Goal: Check status: Check status

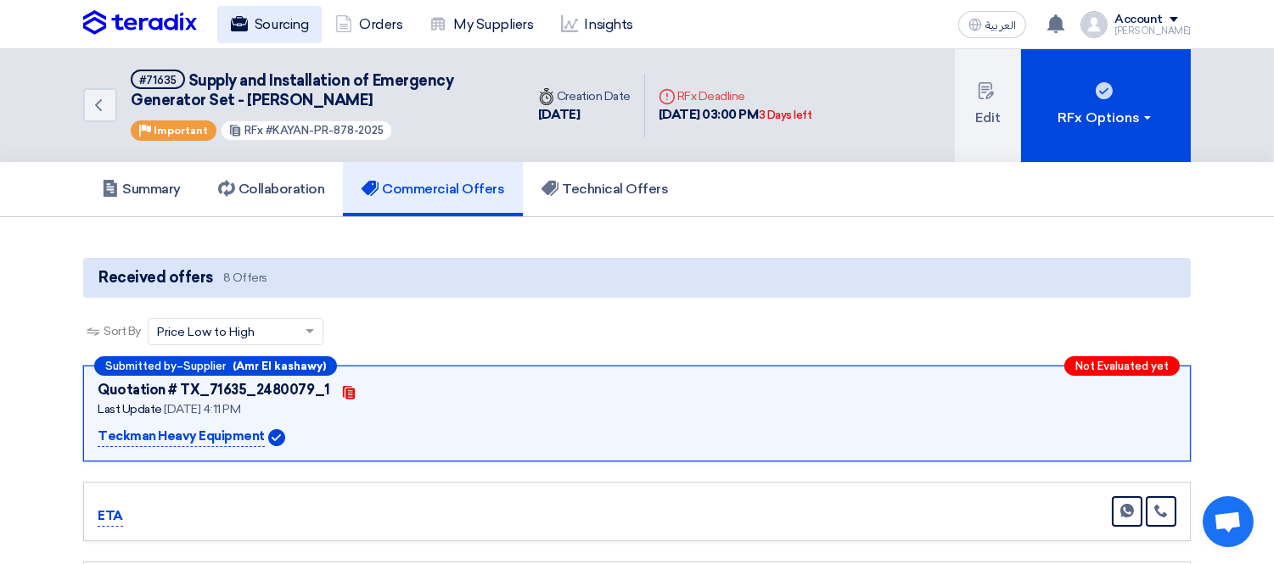
click at [256, 19] on link "Sourcing" at bounding box center [269, 24] width 104 height 37
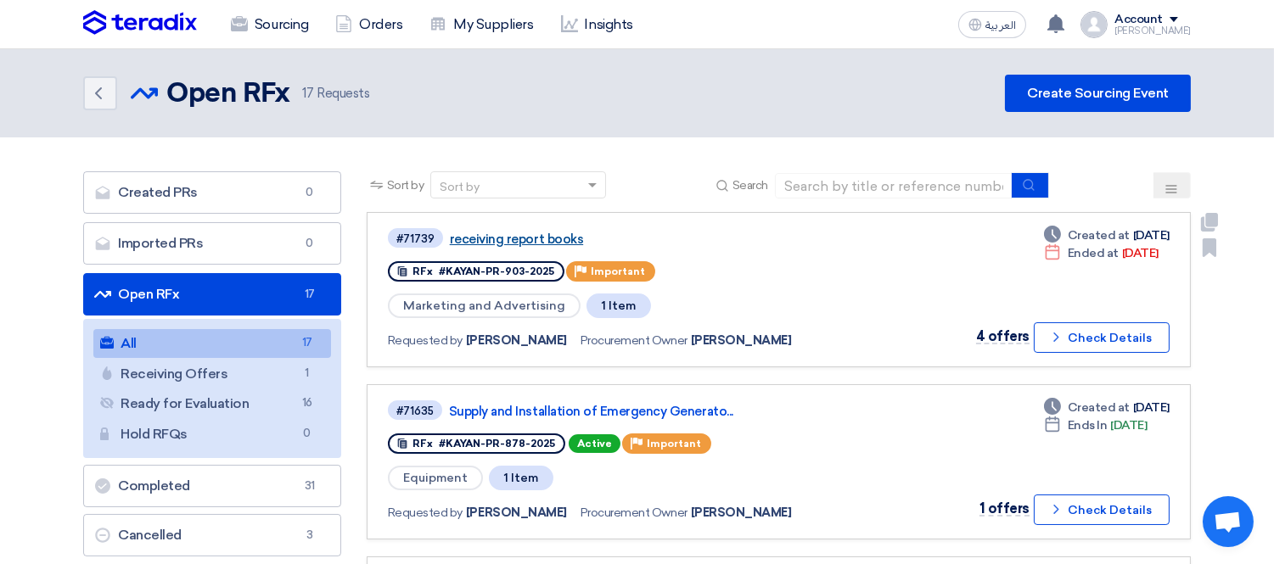
click at [561, 234] on link "receiving report books" at bounding box center [662, 239] width 424 height 15
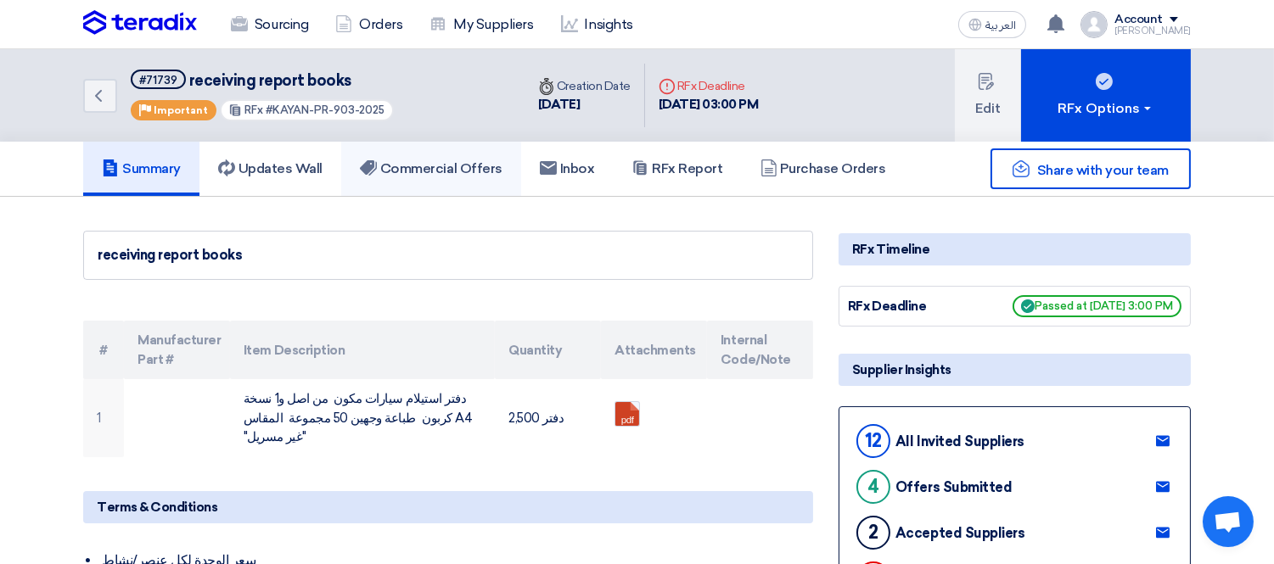
click at [444, 167] on h5 "Commercial Offers" at bounding box center [431, 168] width 143 height 17
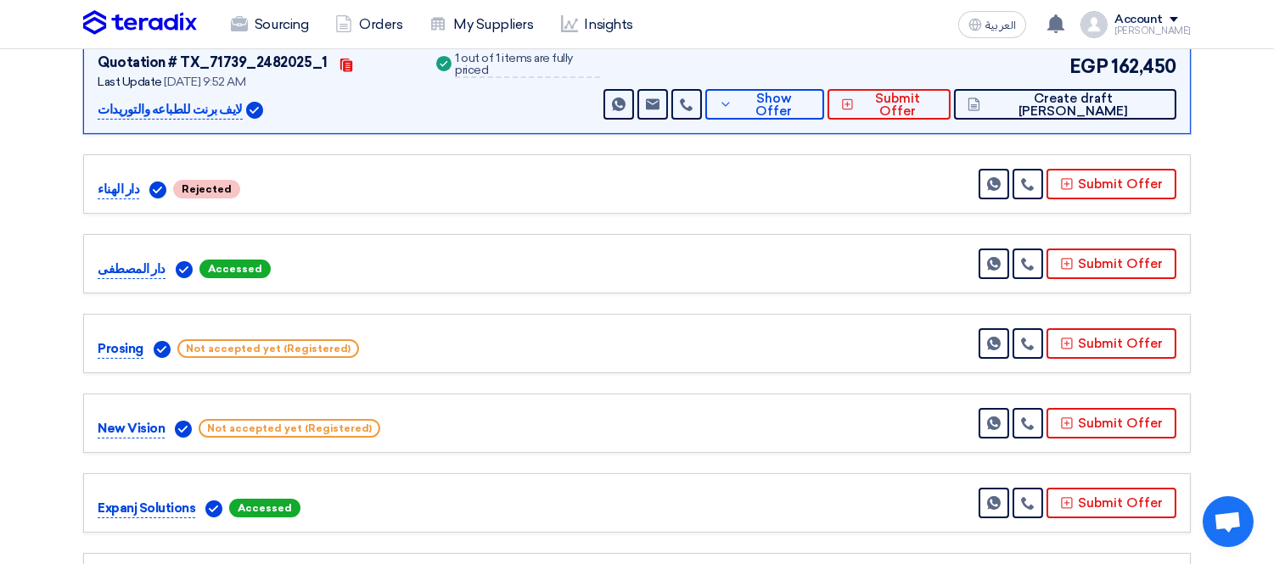
scroll to position [559, 0]
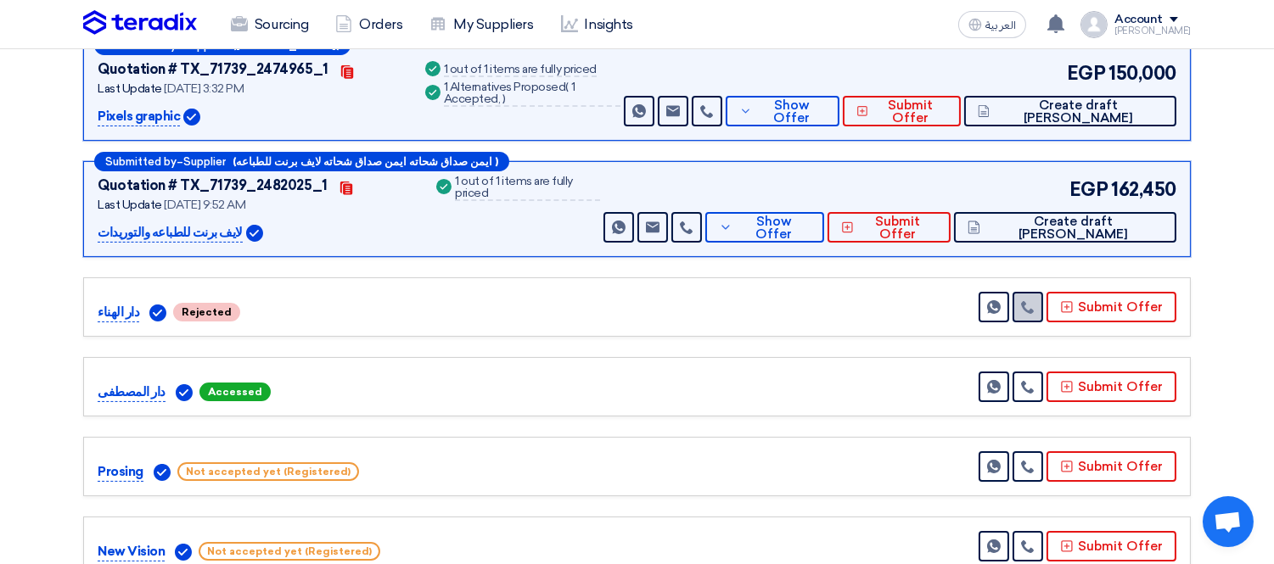
click at [1030, 303] on use at bounding box center [1027, 307] width 13 height 13
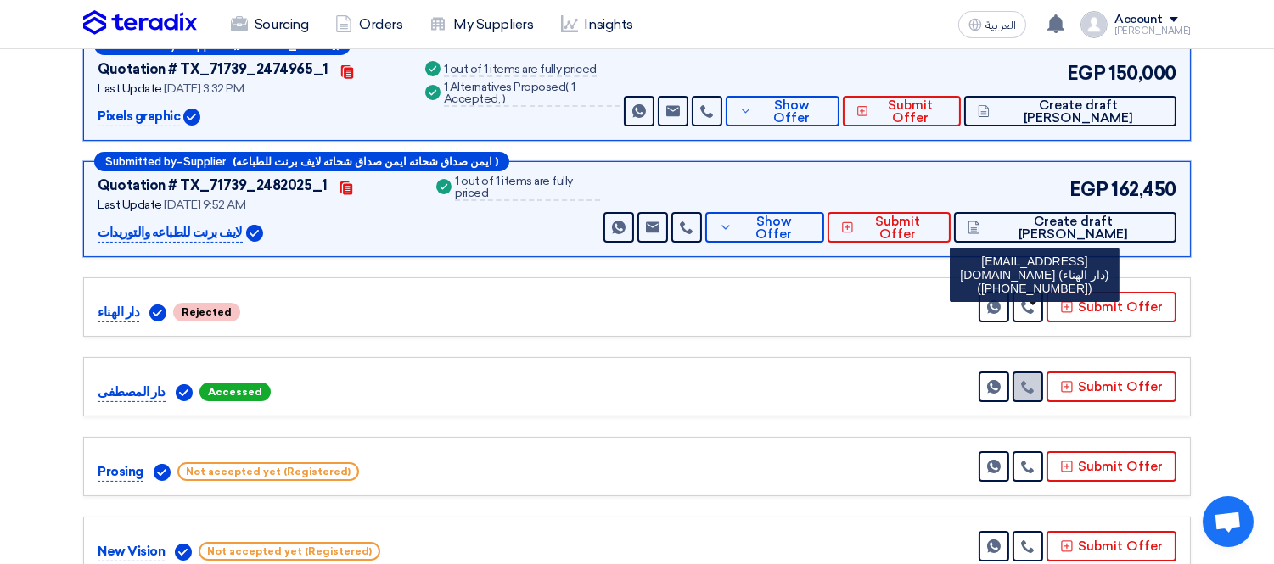
click at [1024, 383] on link at bounding box center [1028, 387] width 31 height 31
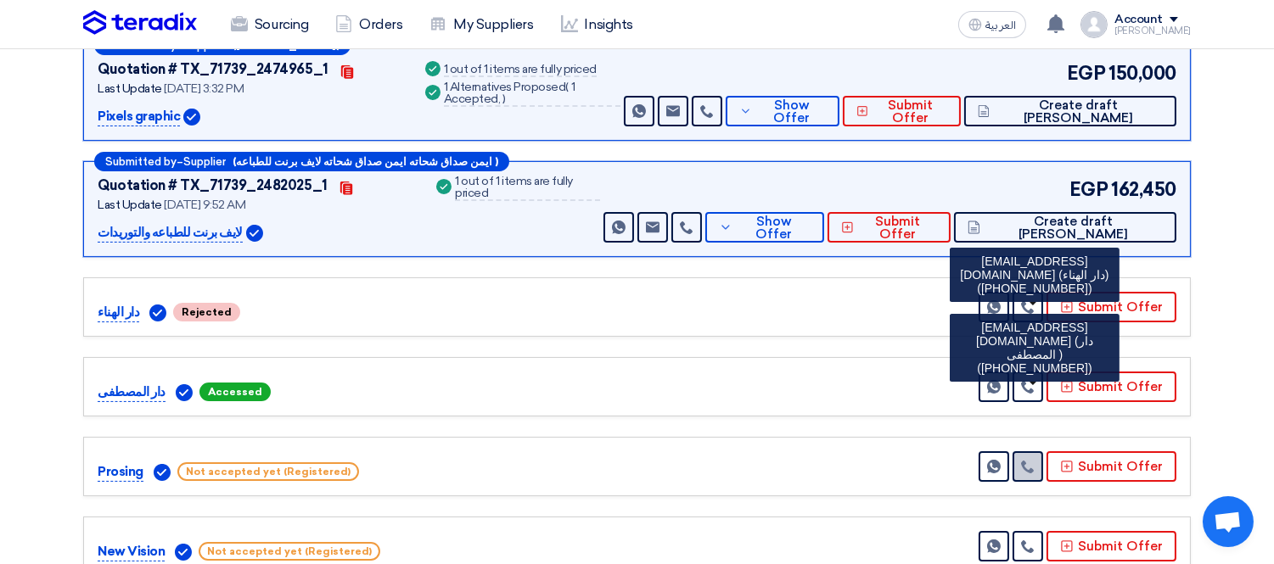
click at [1030, 464] on use at bounding box center [1027, 467] width 13 height 13
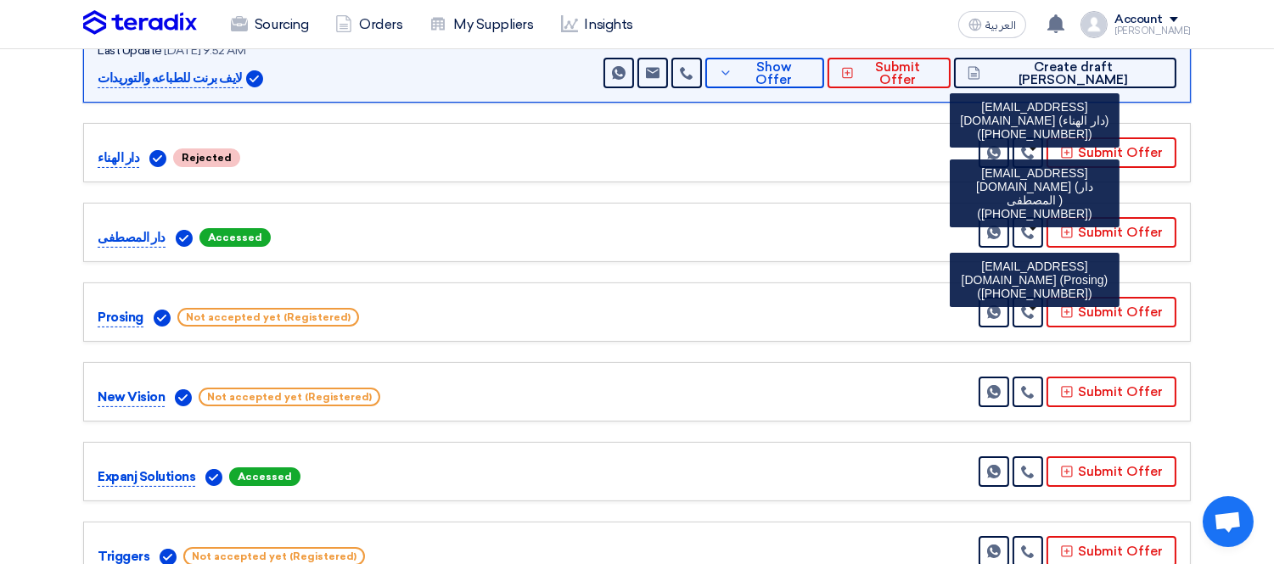
scroll to position [748, 0]
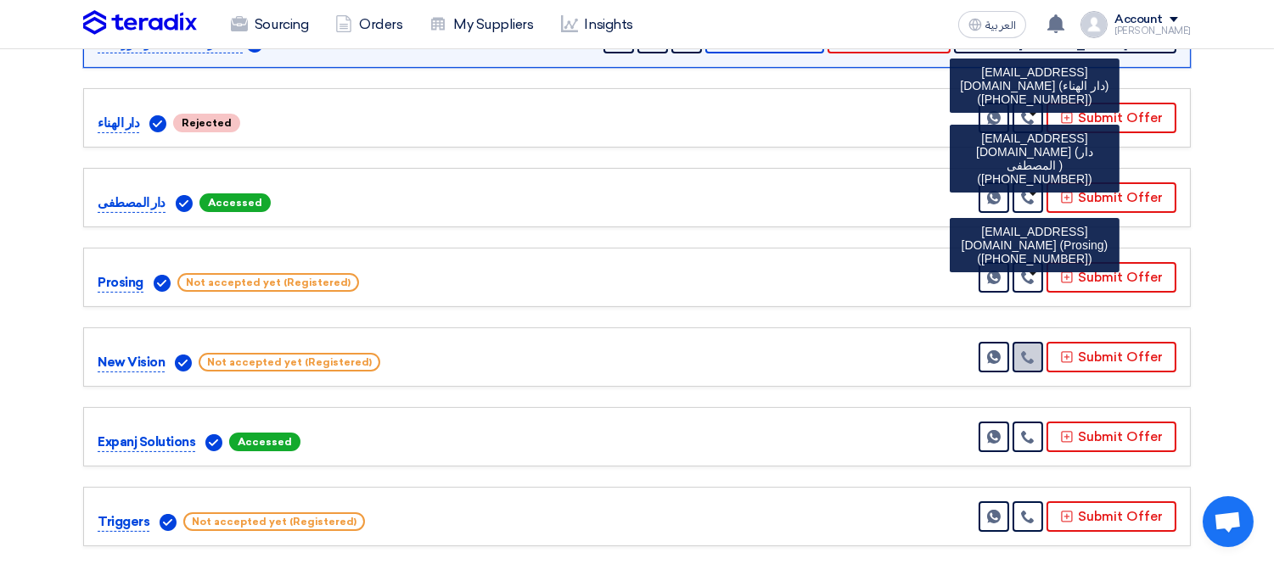
click at [1036, 343] on link at bounding box center [1028, 357] width 31 height 31
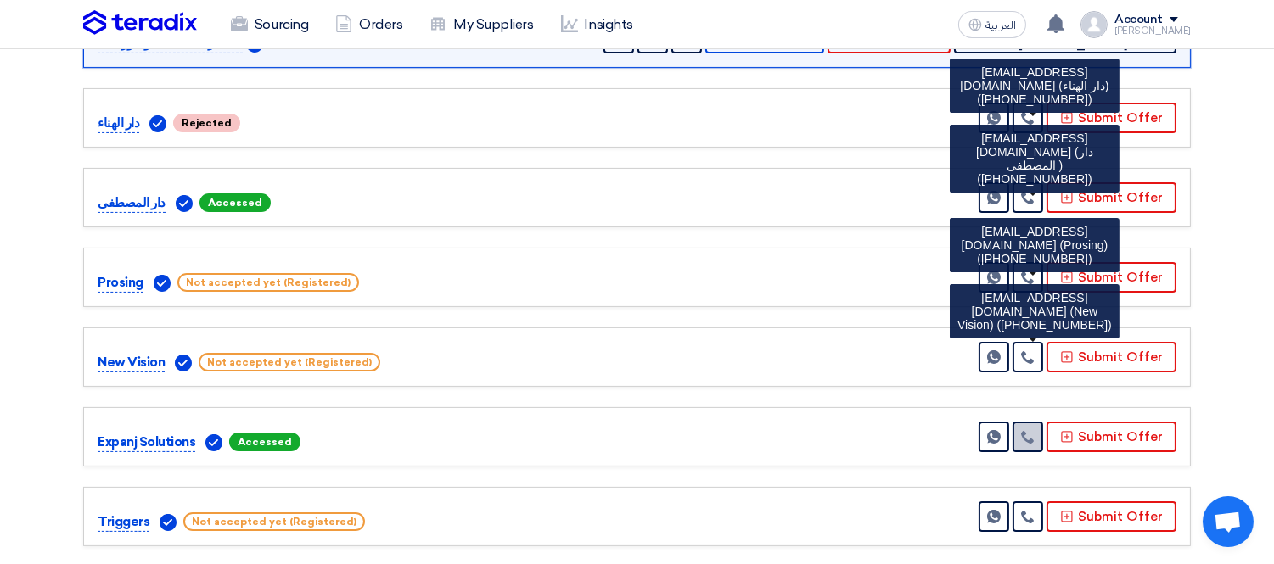
click at [1030, 437] on use at bounding box center [1027, 437] width 13 height 13
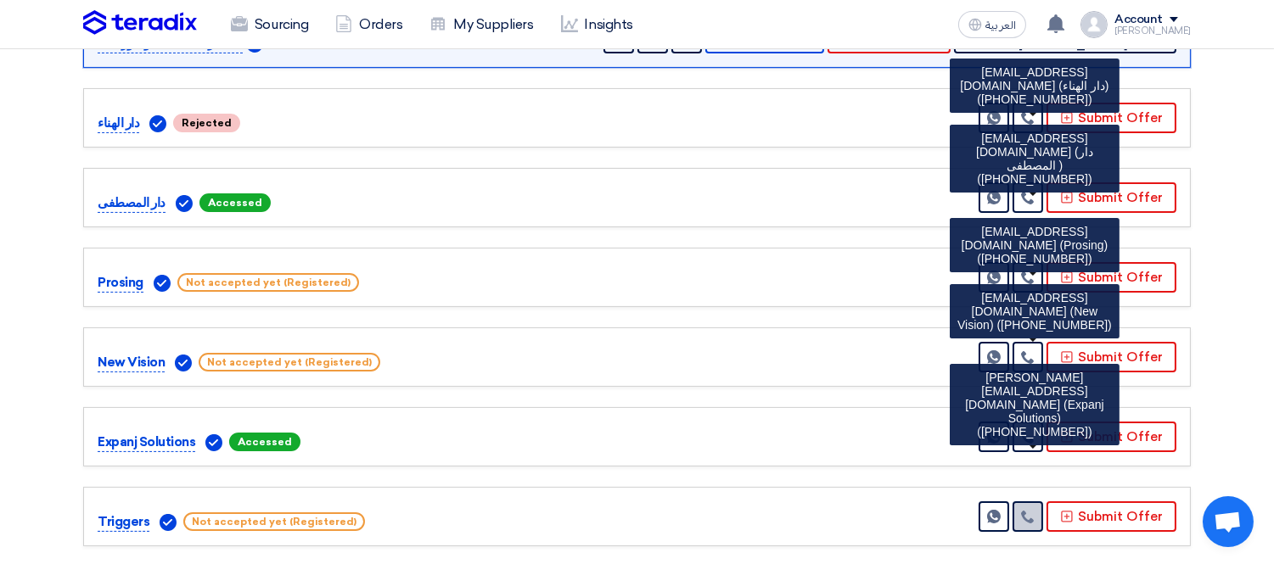
click at [1029, 516] on icon at bounding box center [1028, 517] width 14 height 14
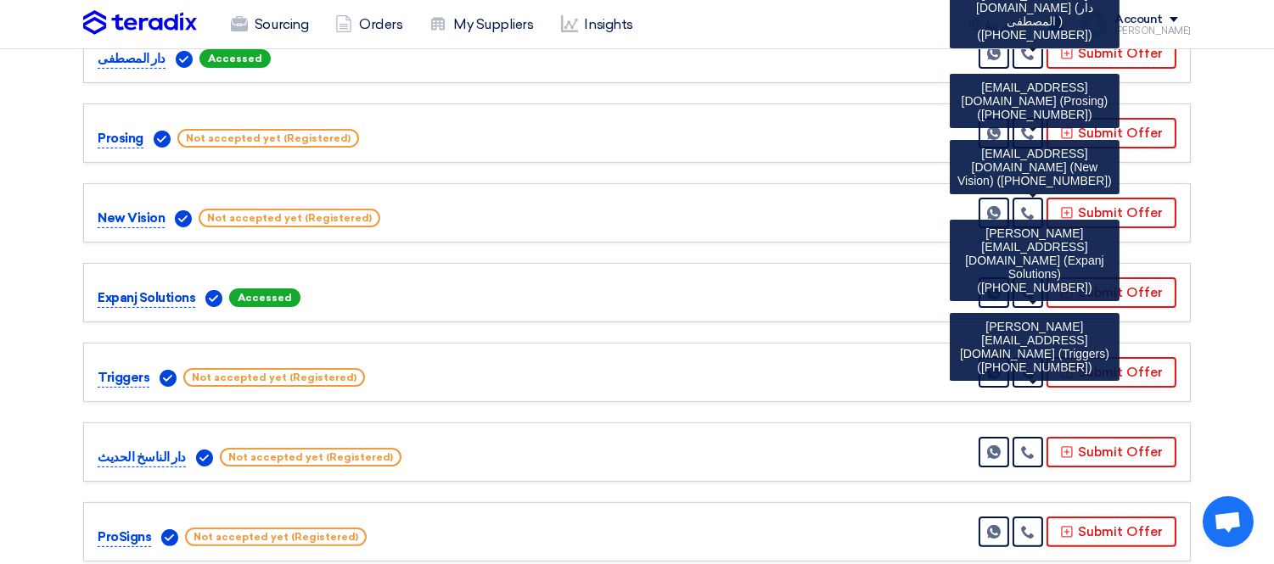
scroll to position [936, 0]
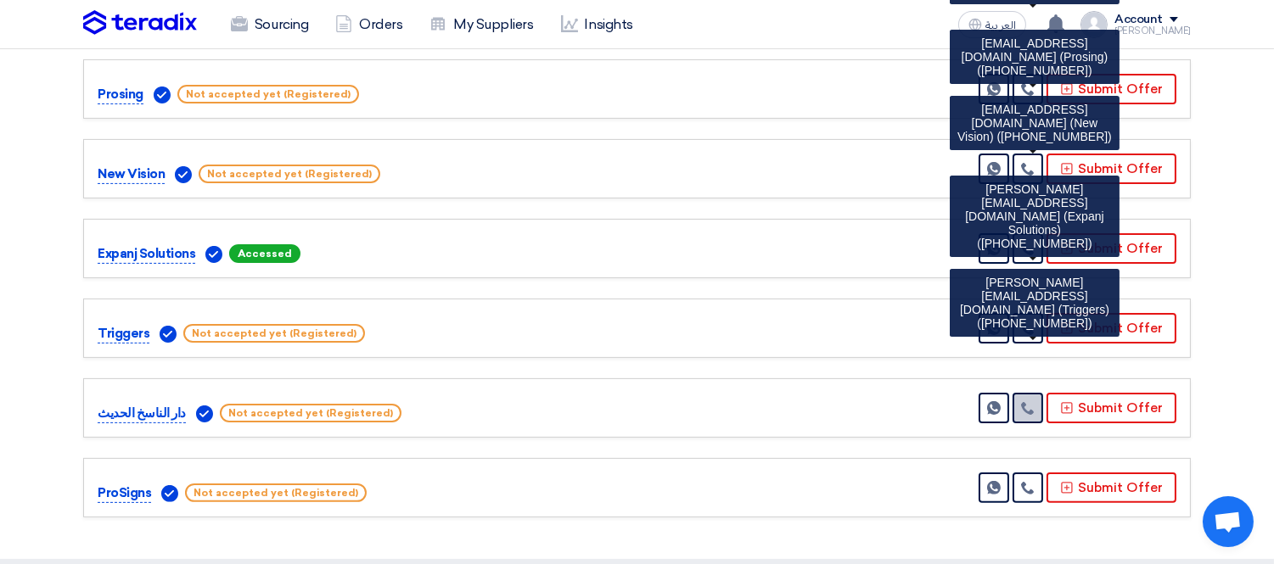
click at [1030, 409] on icon at bounding box center [1028, 408] width 14 height 14
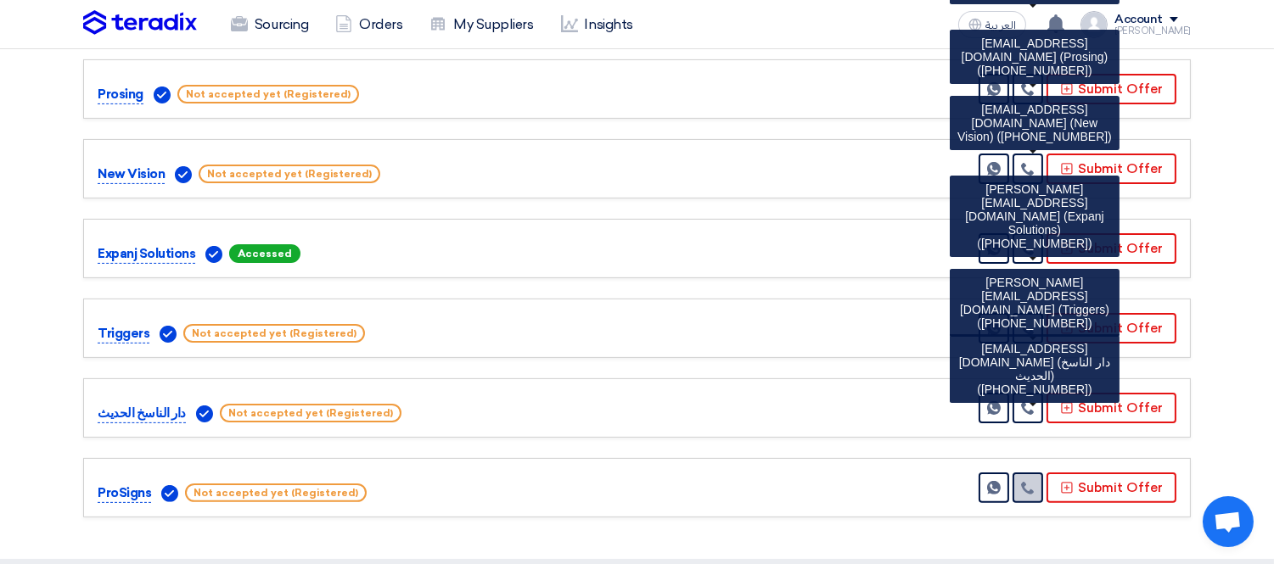
click at [1034, 481] on icon at bounding box center [1028, 488] width 14 height 14
